Goal: Transaction & Acquisition: Book appointment/travel/reservation

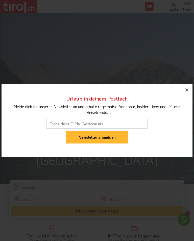
click at [189, 89] on icon "button" at bounding box center [187, 90] width 6 height 6
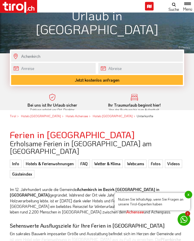
scroll to position [136, 0]
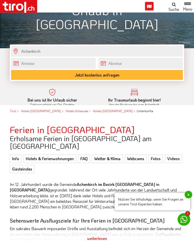
click at [190, 199] on span "x" at bounding box center [189, 195] width 8 height 8
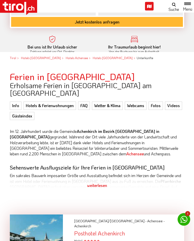
scroll to position [189, 0]
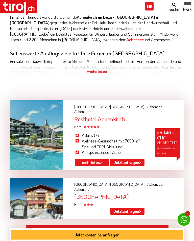
click at [95, 65] on div "weiterlesen" at bounding box center [97, 71] width 174 height 13
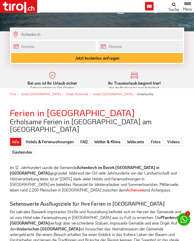
scroll to position [166, 0]
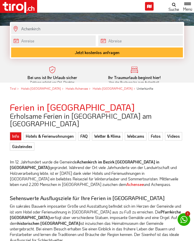
click at [179, 68] on div "Ihr Traumurlaub beginnt hier! Von der Buchung bis zum Aufenthalt, der gesamte A…" at bounding box center [138, 77] width 82 height 22
click at [158, 132] on link "Fotos" at bounding box center [156, 136] width 14 height 8
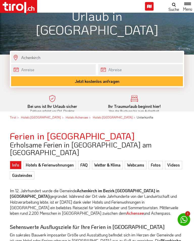
scroll to position [147, 0]
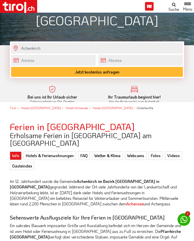
click at [61, 152] on link "Hotels & Ferienwohnungen" at bounding box center [49, 156] width 53 height 8
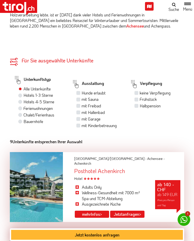
scroll to position [324, 0]
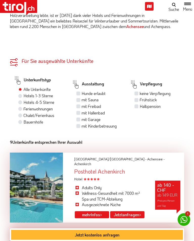
click at [23, 93] on label "Hotels 1-3 Sterne" at bounding box center [38, 96] width 30 height 6
click at [22, 94] on input "Hotels 1-3 Sterne" at bounding box center [20, 95] width 3 height 3
radio input "true"
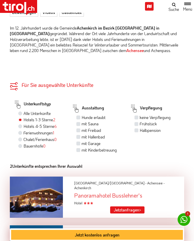
click at [23, 124] on label "Hotels 4-5 Sterne 6" at bounding box center [39, 127] width 33 height 6
click at [22, 125] on input "Hotels 4-5 Sterne 6" at bounding box center [20, 126] width 3 height 3
radio input "true"
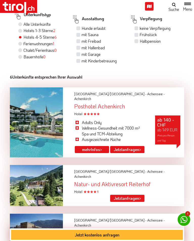
scroll to position [388, 0]
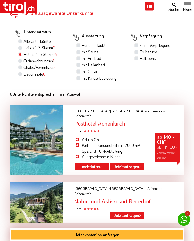
click at [94, 163] on link "mehr Infos >" at bounding box center [92, 166] width 34 height 7
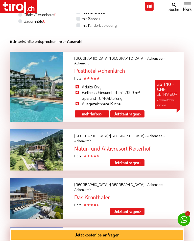
scroll to position [452, 0]
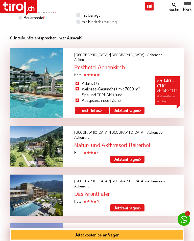
click at [88, 142] on div "Natur- und Aktivresort Reiterhof" at bounding box center [127, 145] width 114 height 6
click at [43, 132] on div at bounding box center [36, 146] width 61 height 41
click at [54, 135] on div at bounding box center [36, 146] width 61 height 41
click at [104, 142] on div "Natur- und Aktivresort Reiterhof" at bounding box center [127, 145] width 114 height 6
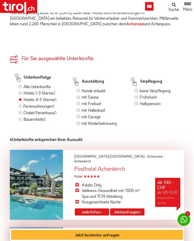
scroll to position [424, 0]
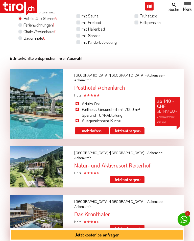
click at [147, 151] on span "Achensee -" at bounding box center [155, 153] width 17 height 5
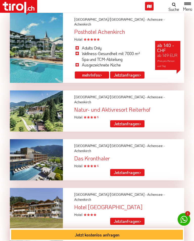
scroll to position [488, 0]
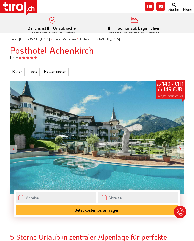
click at [181, 148] on div at bounding box center [181, 149] width 8 height 8
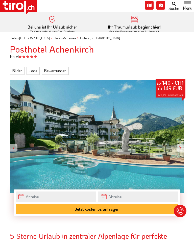
scroll to position [1, 0]
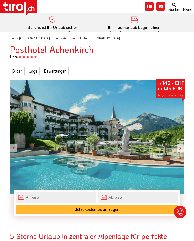
click at [185, 148] on div "Bilder Lage Bewertungen ab 140 - CHF ab 149 EUR Preis pro Person und Tag Alle (…" at bounding box center [97, 181] width 182 height 230
click at [184, 146] on div "Bilder Lage Bewertungen ab 140 - CHF ab 149 EUR Preis pro Person und Tag Alle (…" at bounding box center [97, 181] width 182 height 230
click at [184, 148] on div "Bilder Lage Bewertungen ab 140 - CHF ab 149 EUR Preis pro Person und Tag Alle (…" at bounding box center [97, 181] width 182 height 230
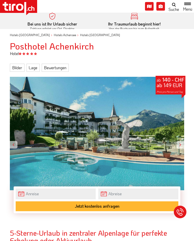
scroll to position [5, 0]
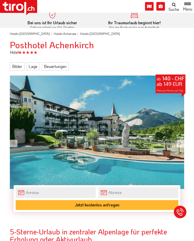
click at [183, 141] on div at bounding box center [181, 144] width 8 height 8
click at [182, 136] on div "ab 140 - CHF ab 149 EUR Preis pro Person und Tag" at bounding box center [97, 132] width 174 height 113
click at [181, 142] on div at bounding box center [181, 144] width 8 height 8
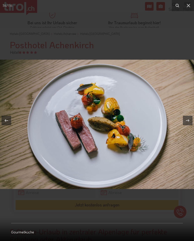
click at [189, 7] on icon at bounding box center [188, 6] width 6 height 6
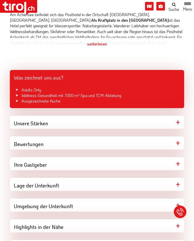
scroll to position [246, 0]
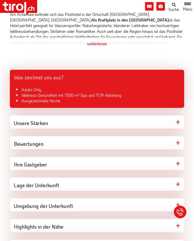
click at [177, 163] on div "Ihre Gastgeber" at bounding box center [97, 163] width 174 height 13
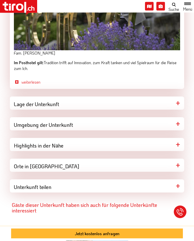
scroll to position [492, 0]
click at [178, 105] on div "Lage der Unterkunft" at bounding box center [97, 102] width 174 height 13
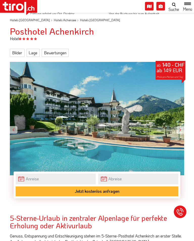
scroll to position [0, 0]
